Goal: Check status

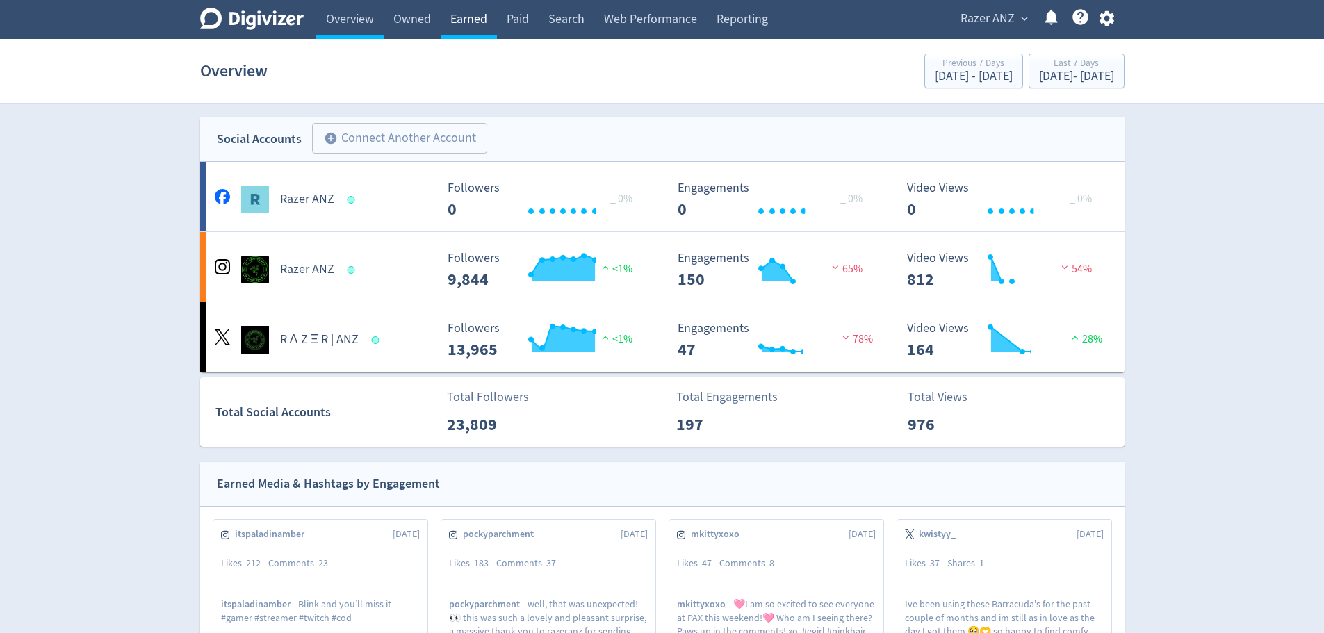
click at [468, 24] on link "Earned" at bounding box center [469, 19] width 56 height 39
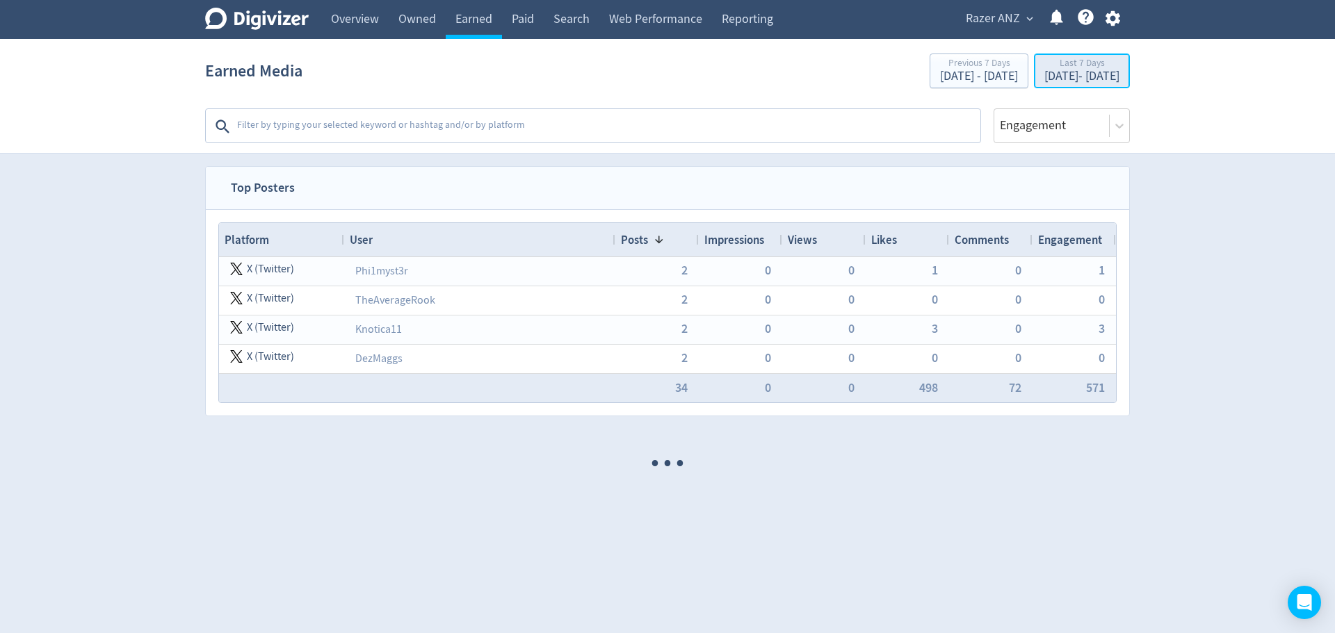
click at [1044, 77] on div "[DATE] - [DATE]" at bounding box center [1081, 76] width 75 height 13
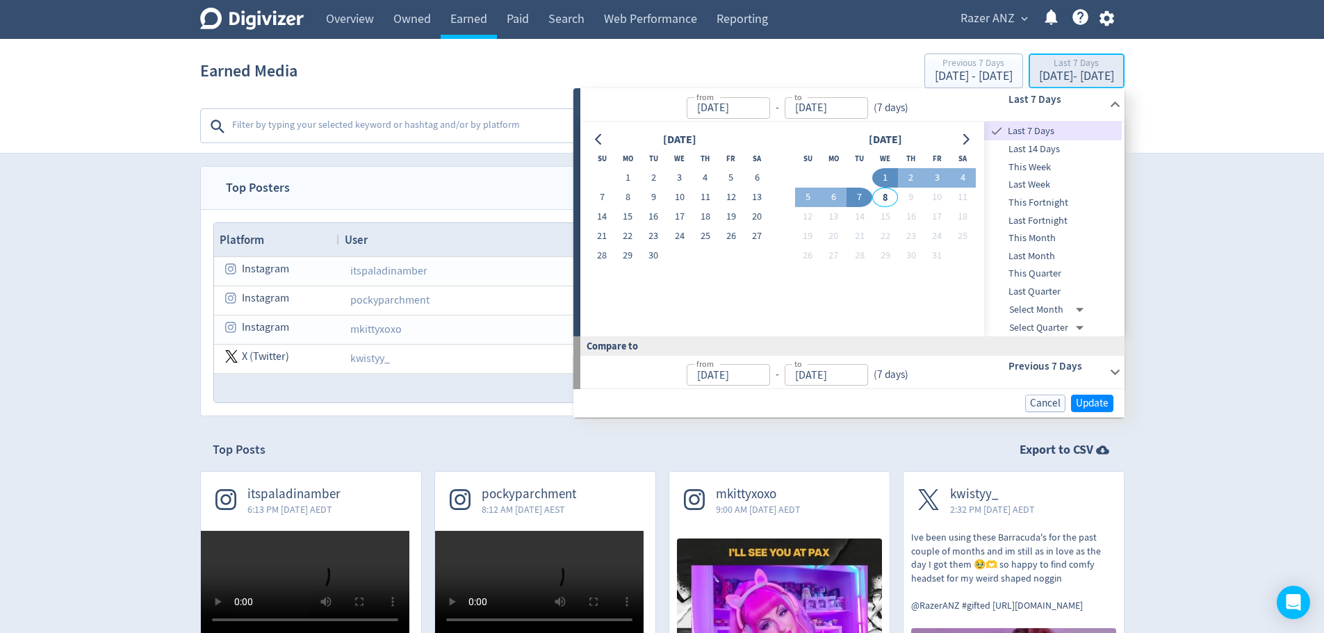
type input "[DATE]"
click at [1052, 182] on span "Last Week" at bounding box center [1053, 184] width 138 height 15
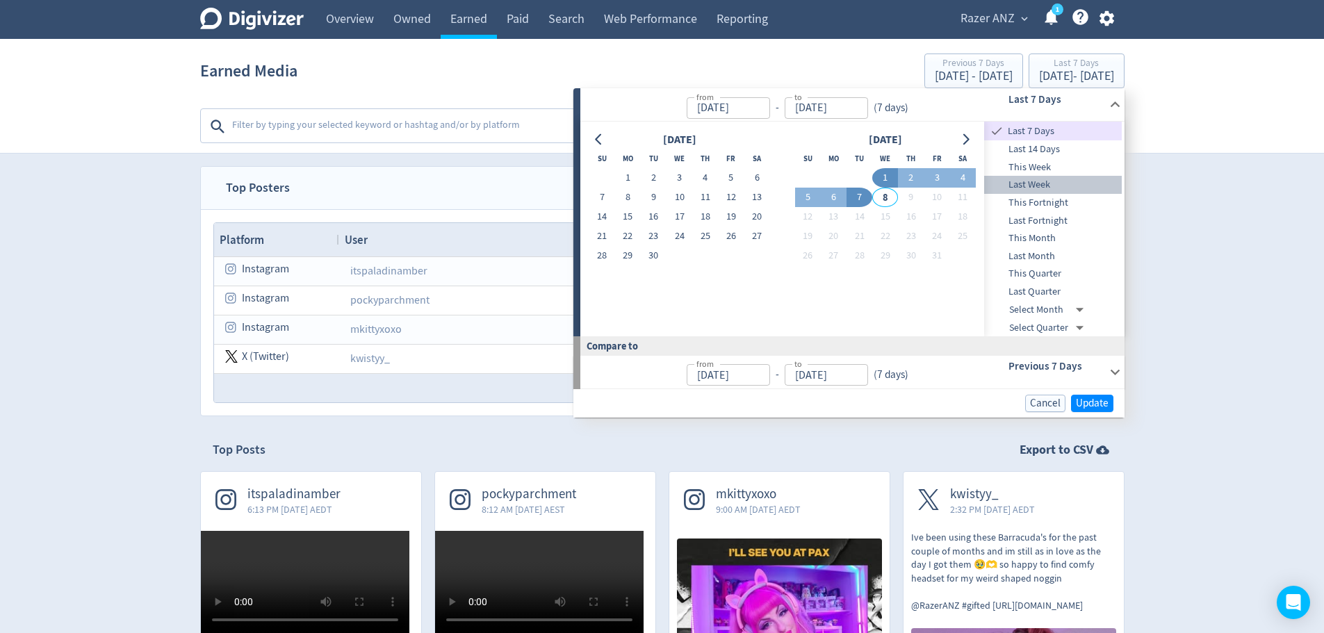
type input "[DATE]"
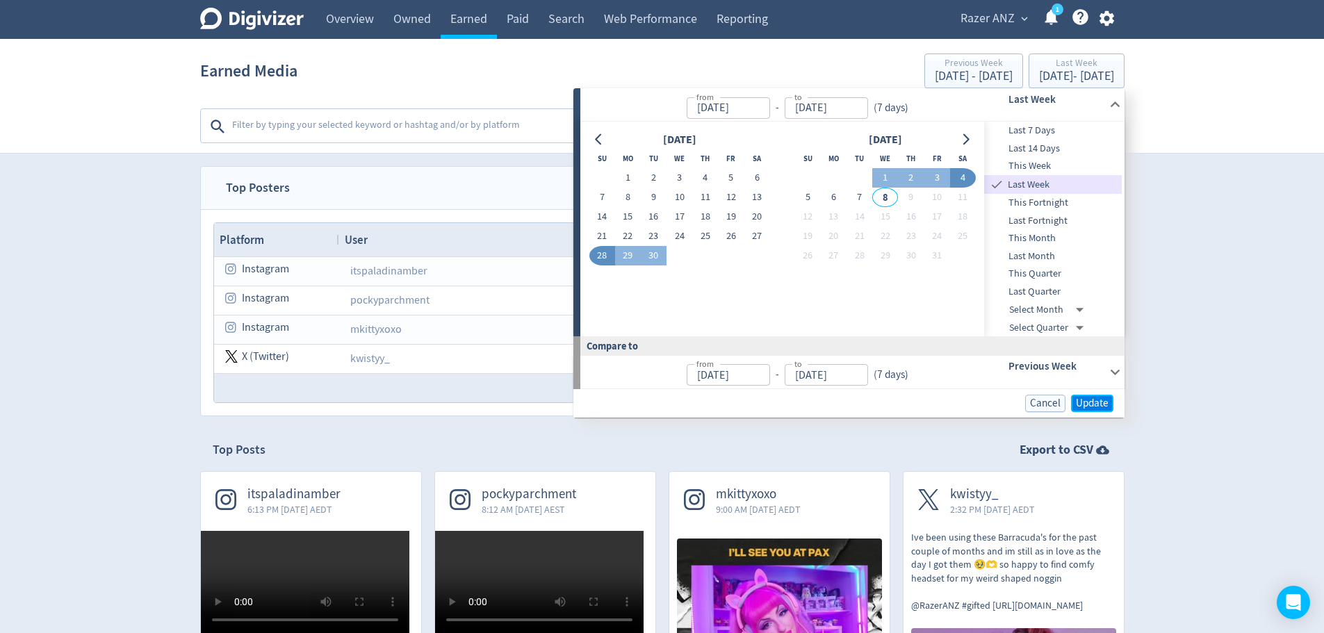
click at [1088, 401] on span "Update" at bounding box center [1092, 403] width 33 height 10
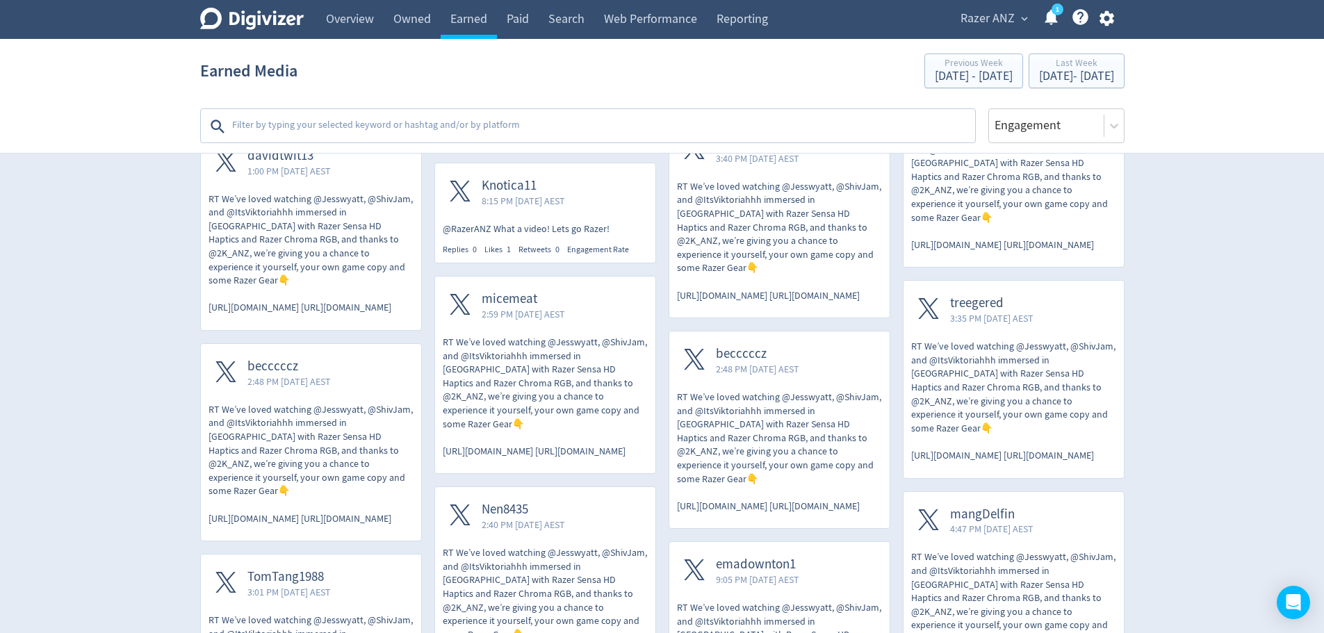
scroll to position [1390, 0]
